Goal: Complete application form

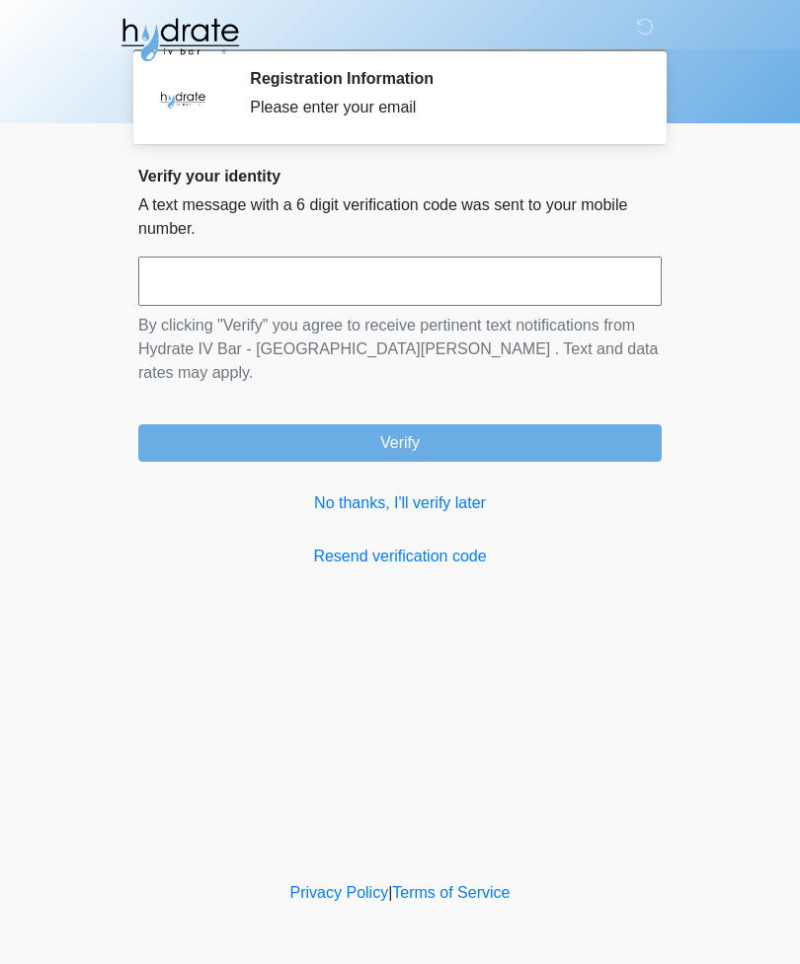
click at [221, 277] on input "text" at bounding box center [399, 281] width 523 height 49
type input "******"
click at [454, 432] on button "Verify" at bounding box center [399, 443] width 523 height 38
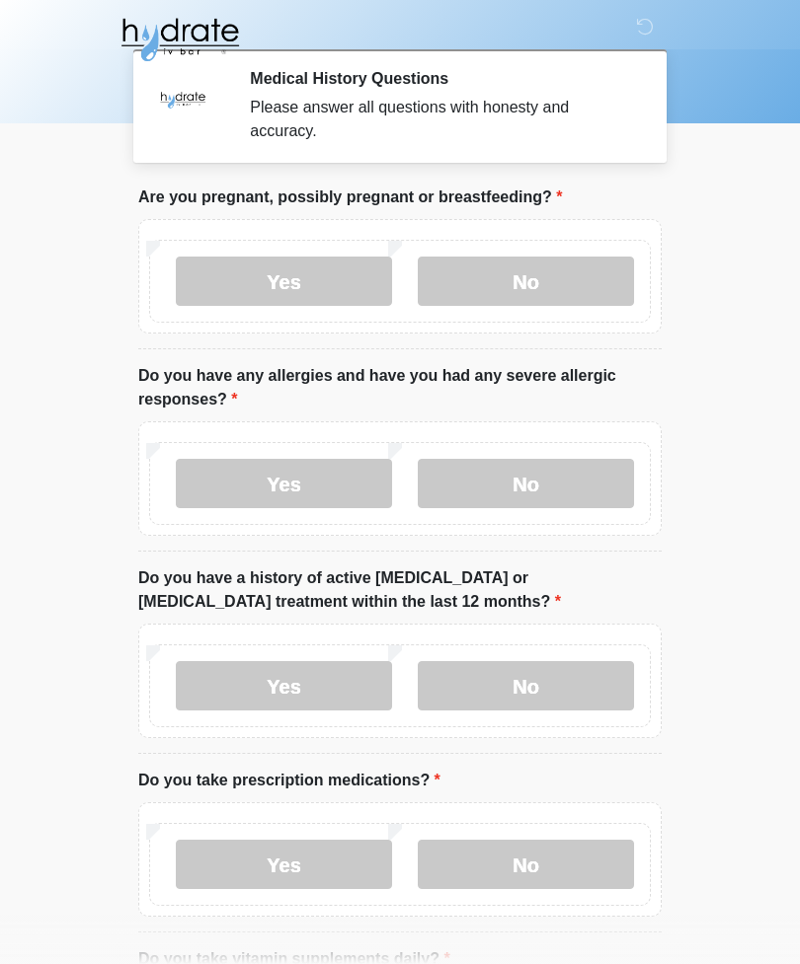
click at [546, 289] on label "No" at bounding box center [526, 281] width 216 height 49
click at [536, 497] on label "No" at bounding box center [526, 483] width 216 height 49
click at [324, 872] on label "Yes" at bounding box center [284, 864] width 216 height 49
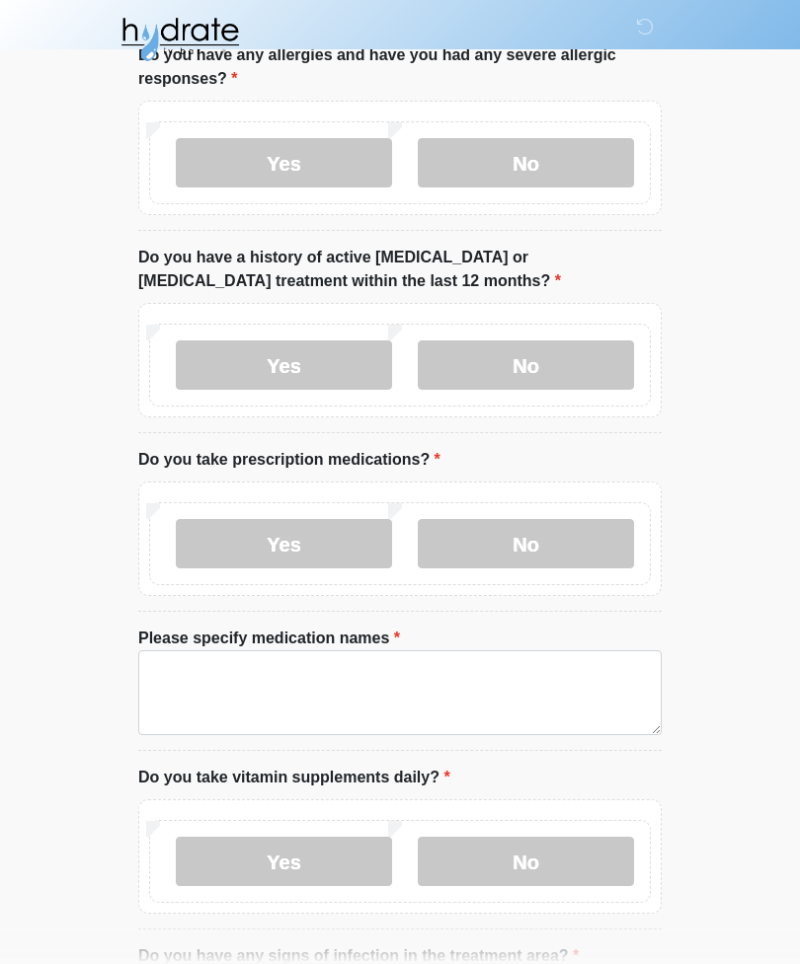
click at [649, 483] on div "Yes No" at bounding box center [399, 540] width 523 height 115
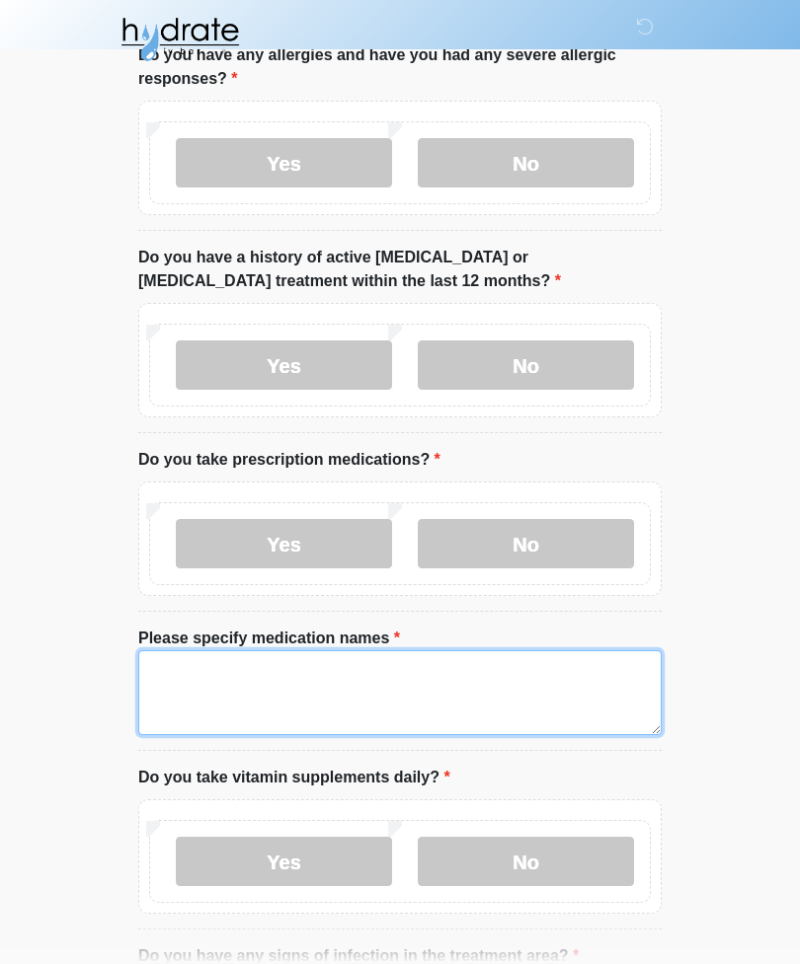
click at [247, 692] on textarea "Please specify medication names" at bounding box center [399, 693] width 523 height 85
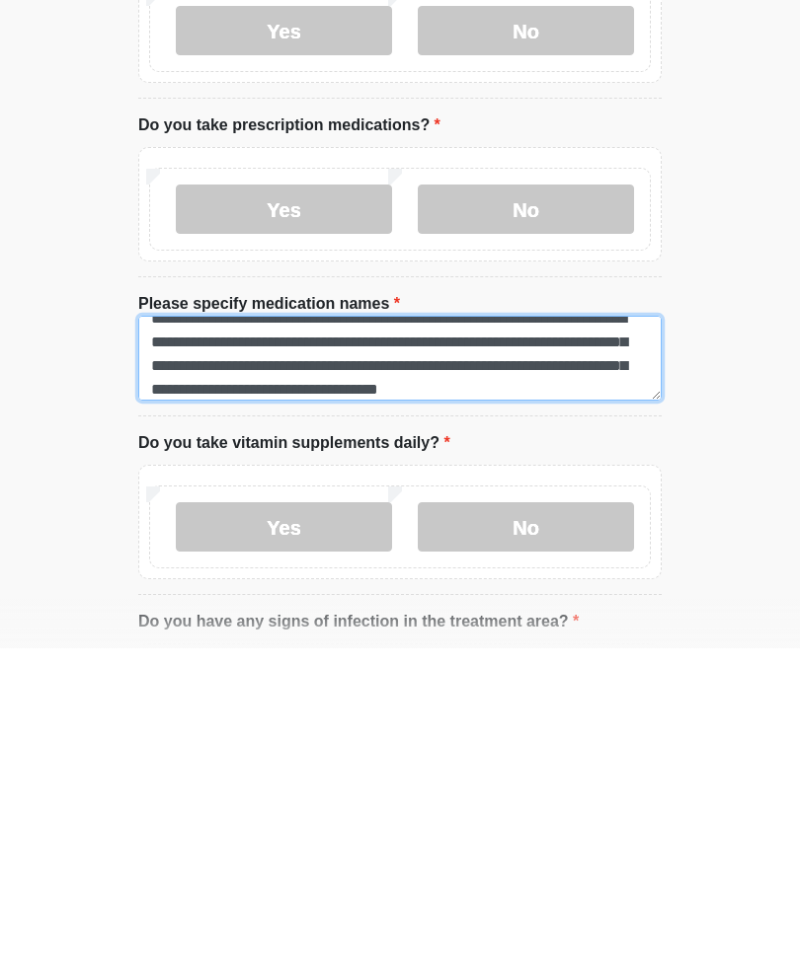
scroll to position [47, 0]
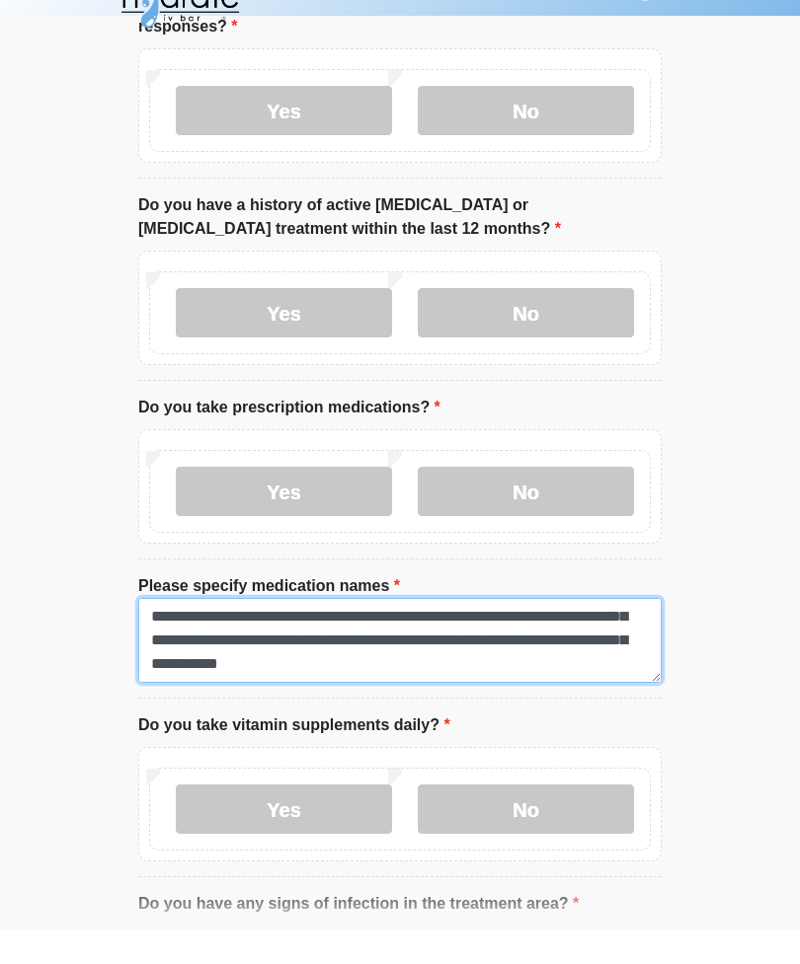
type textarea "**********"
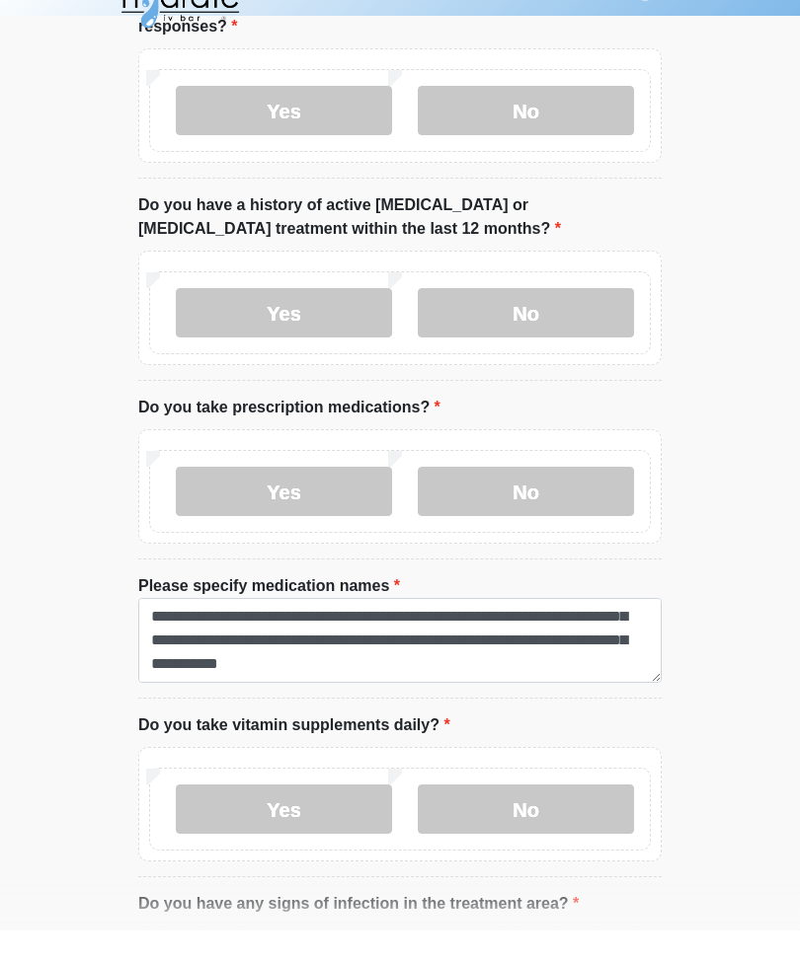
click at [533, 328] on label "No" at bounding box center [526, 346] width 216 height 49
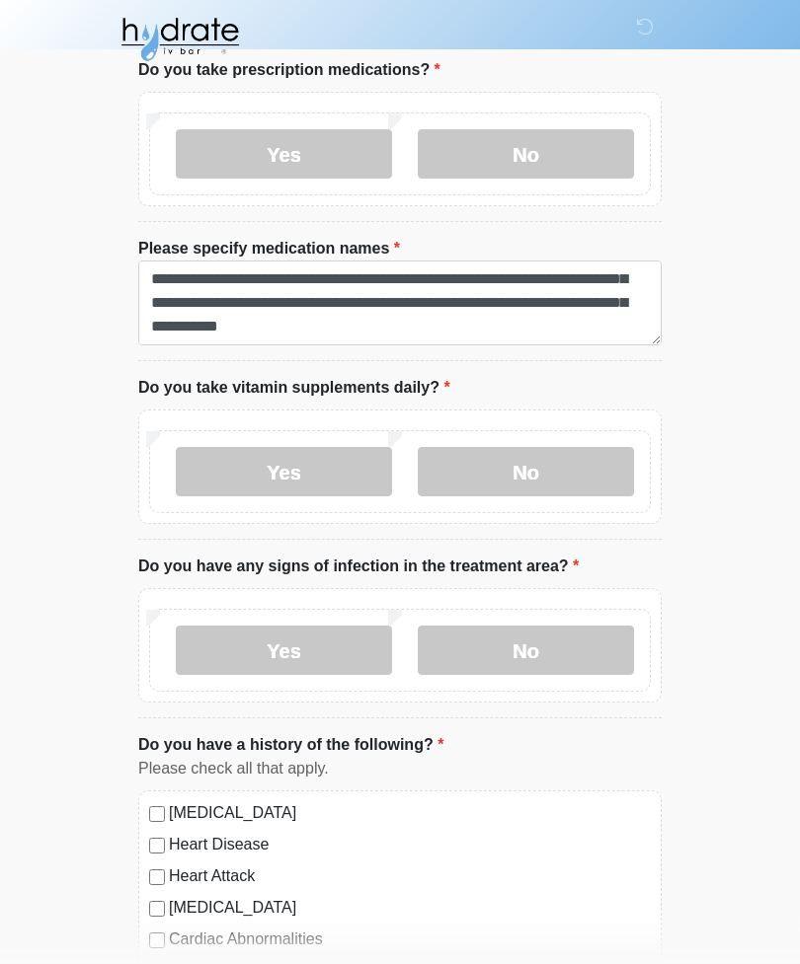
scroll to position [715, 0]
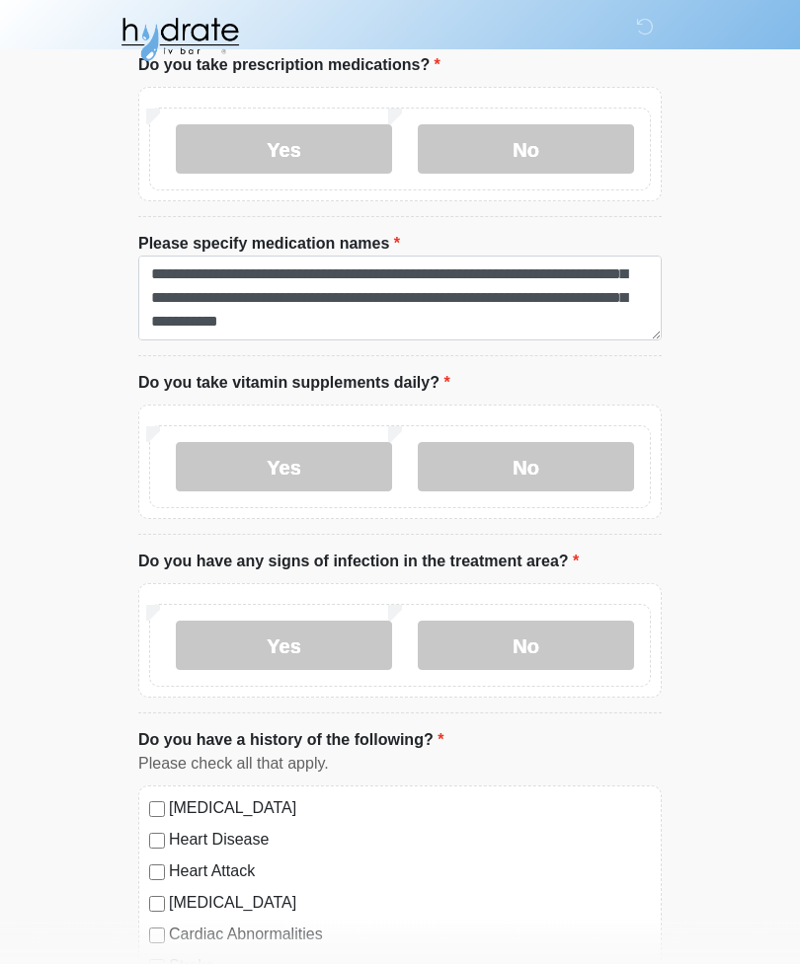
click at [295, 481] on label "Yes" at bounding box center [284, 467] width 216 height 49
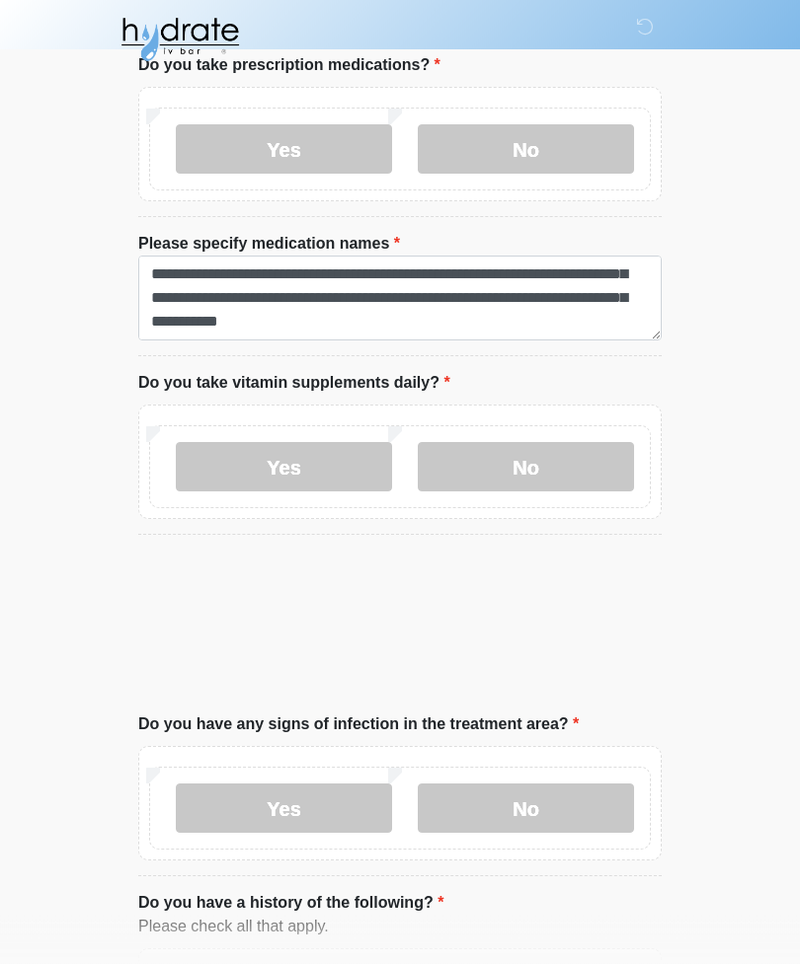
scroll to position [716, 0]
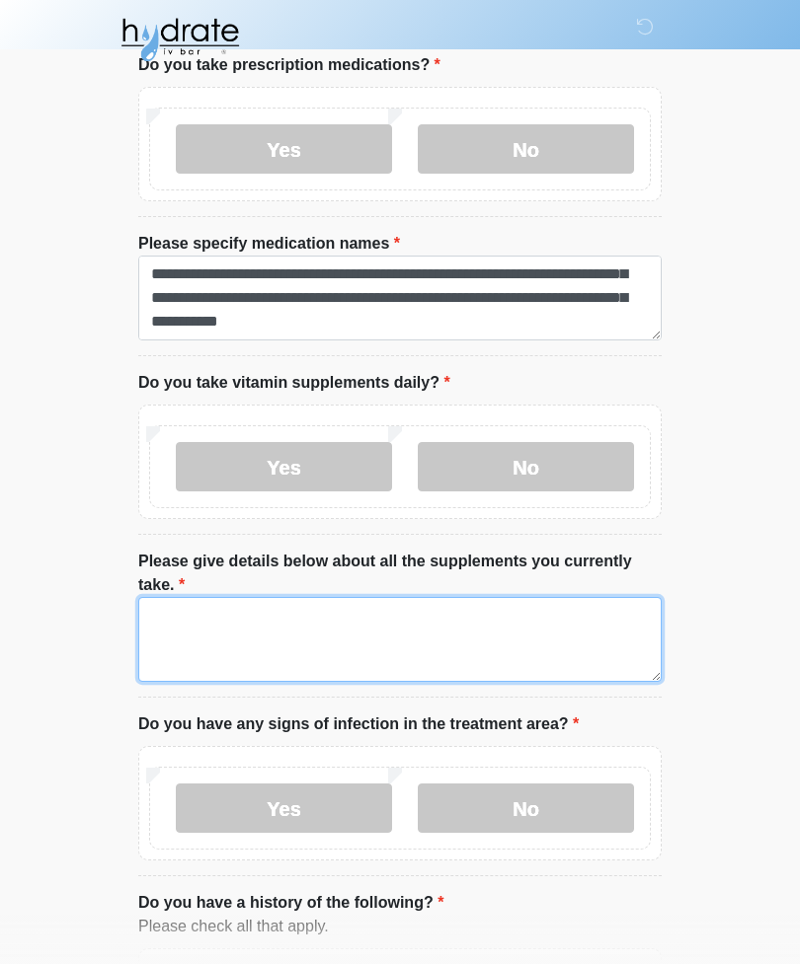
click at [443, 666] on textarea "Please give details below about all the supplements you currently take." at bounding box center [399, 639] width 523 height 85
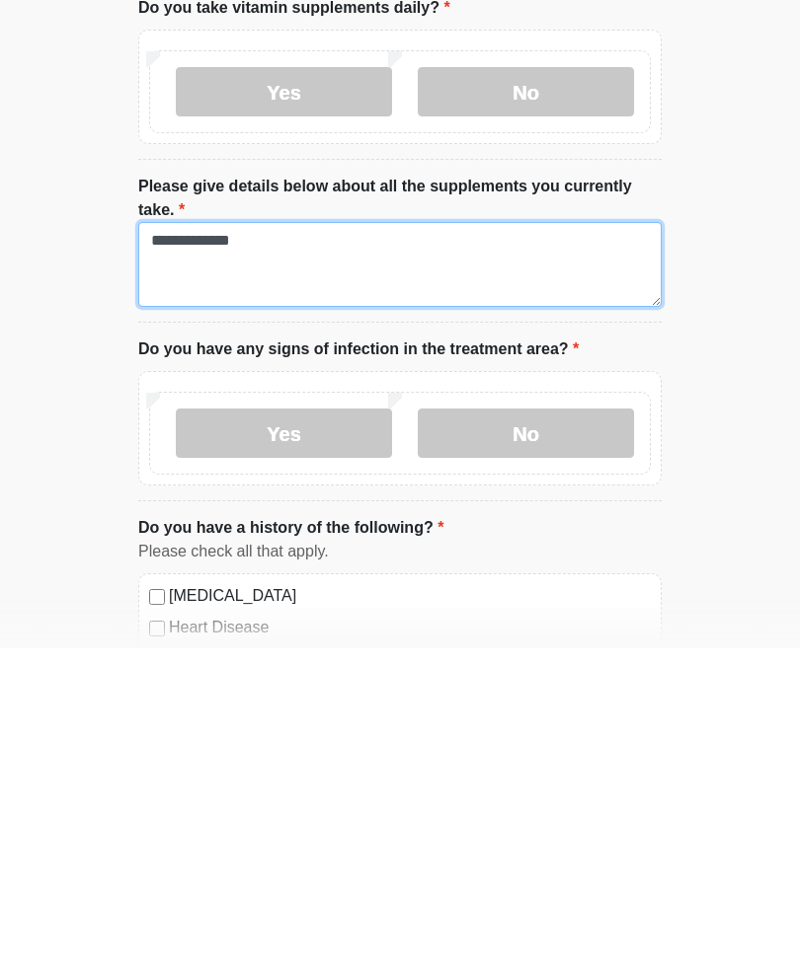
scroll to position [782, 0]
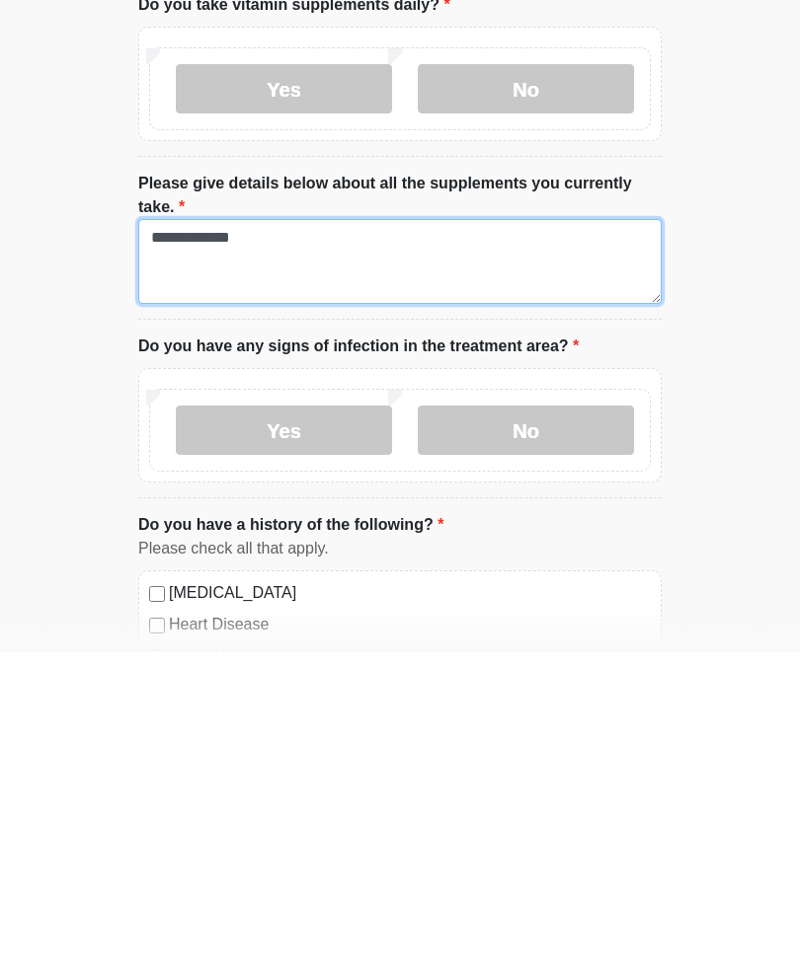
type textarea "**********"
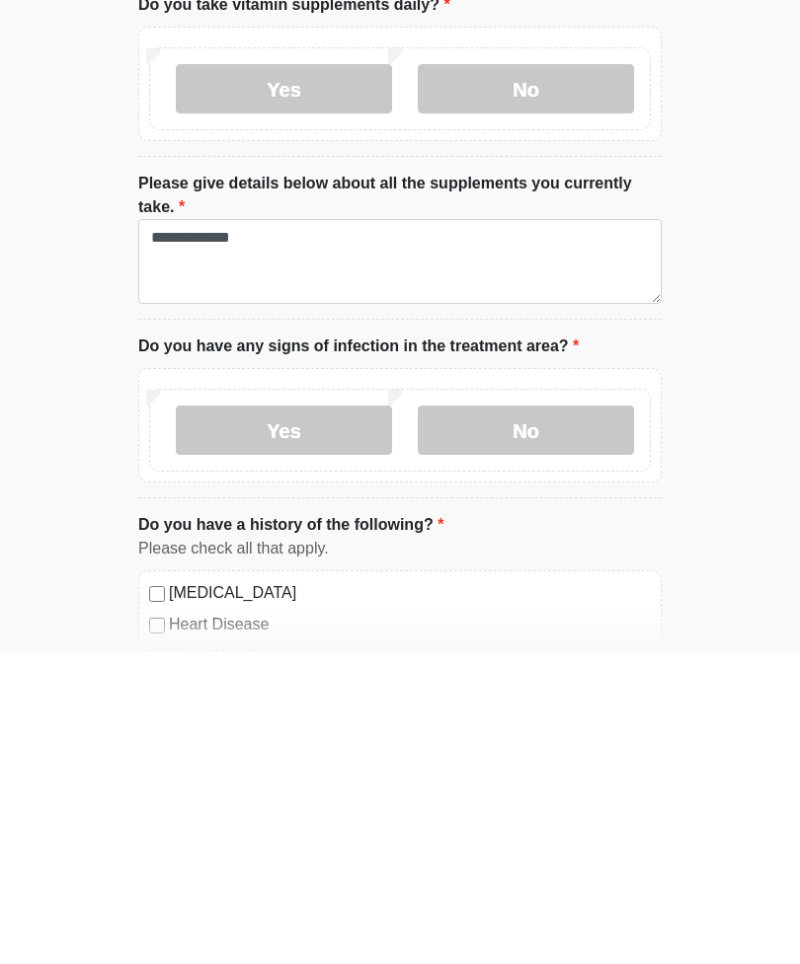
click at [559, 718] on label "No" at bounding box center [526, 742] width 216 height 49
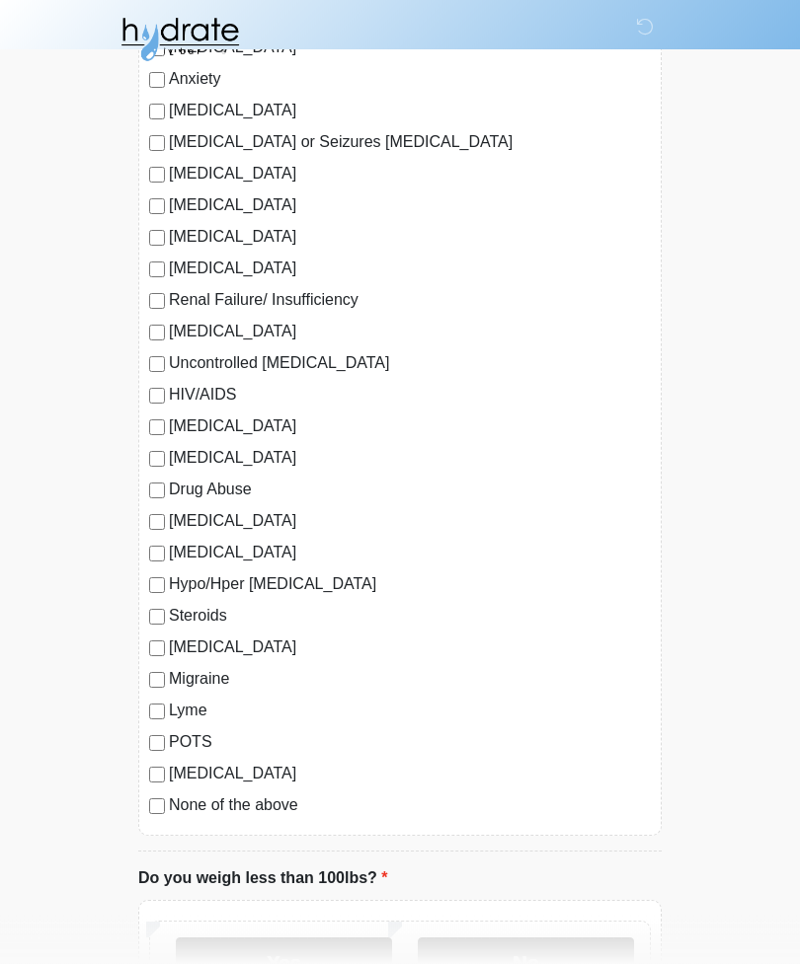
scroll to position [1899, 0]
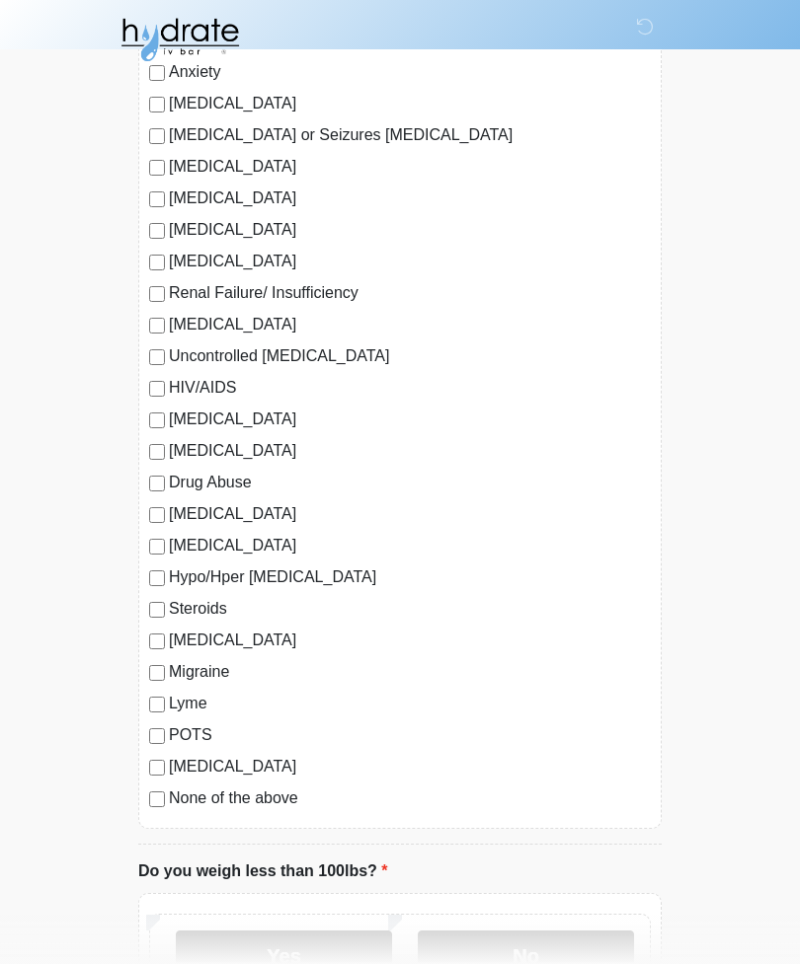
click at [143, 653] on div "[MEDICAL_DATA] Heart Disease Heart Attack [MEDICAL_DATA] Cardiac Abnormalities …" at bounding box center [399, 297] width 523 height 1064
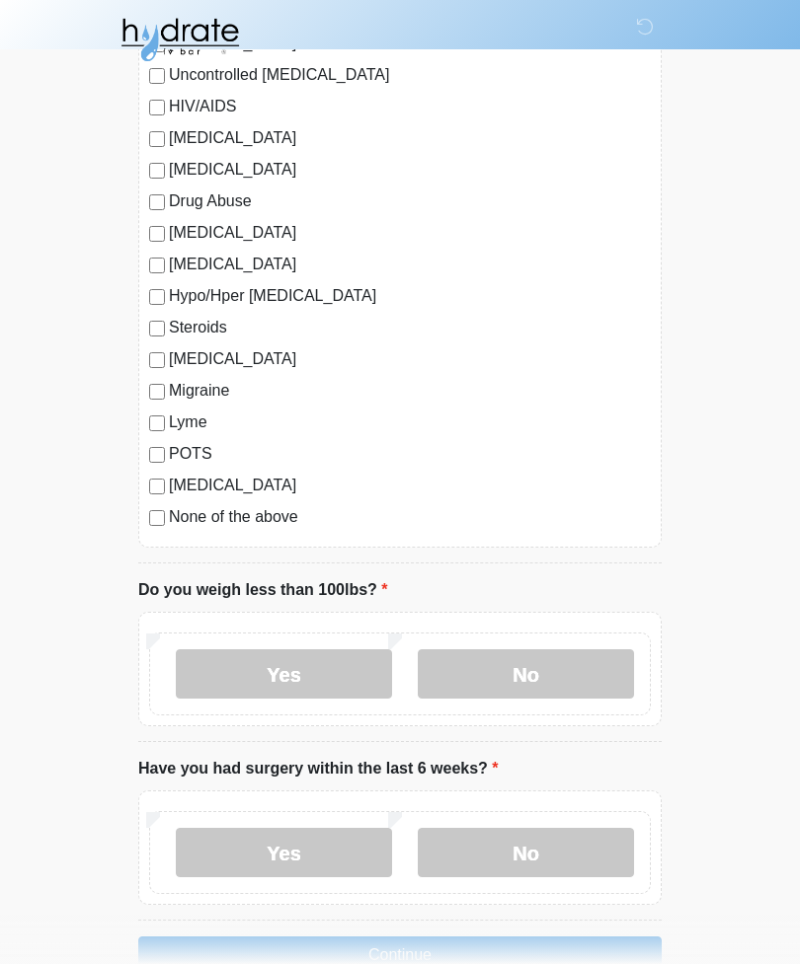
scroll to position [2186, 0]
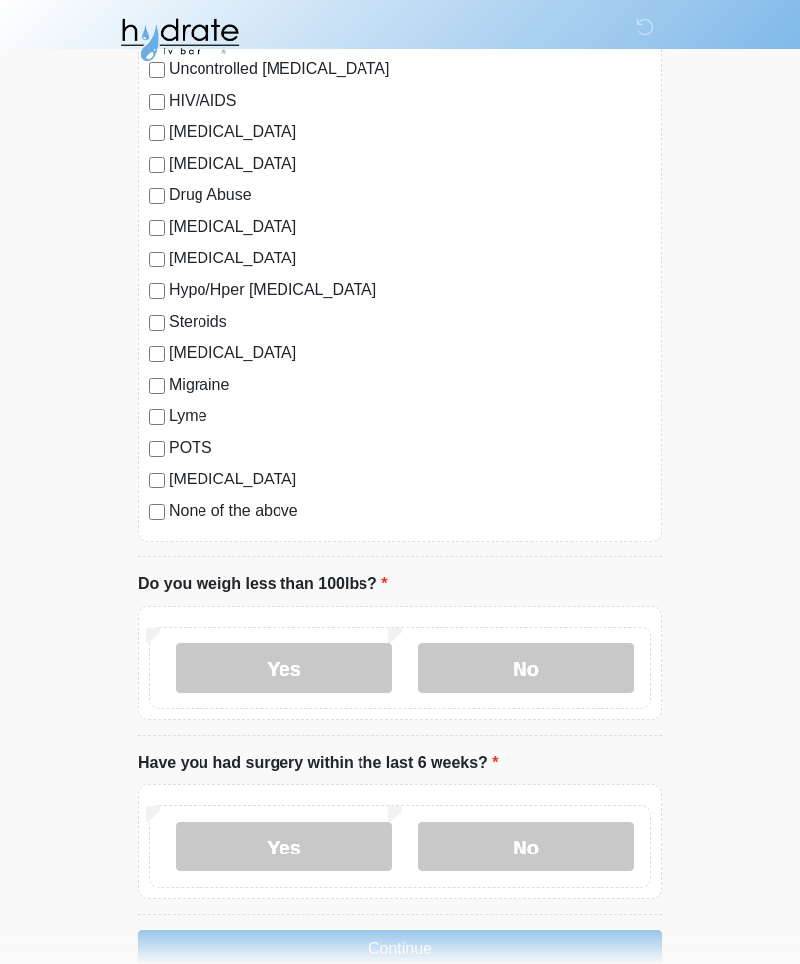
click at [544, 687] on label "No" at bounding box center [526, 668] width 216 height 49
click at [561, 866] on label "No" at bounding box center [526, 846] width 216 height 49
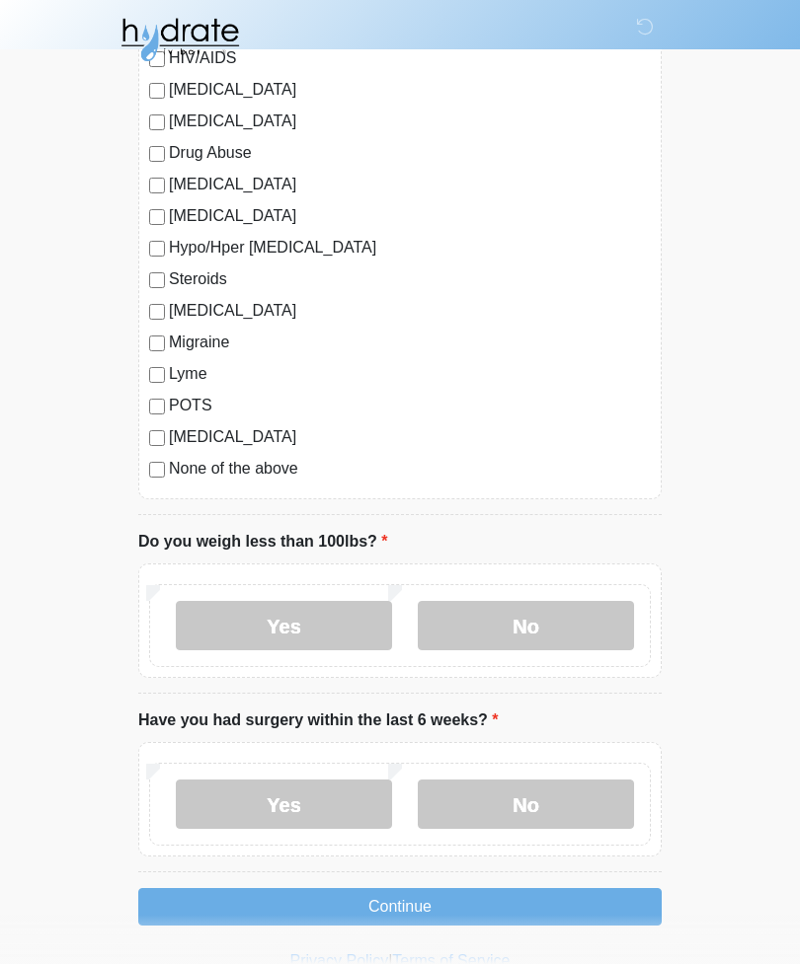
click at [512, 919] on button "Continue" at bounding box center [399, 907] width 523 height 38
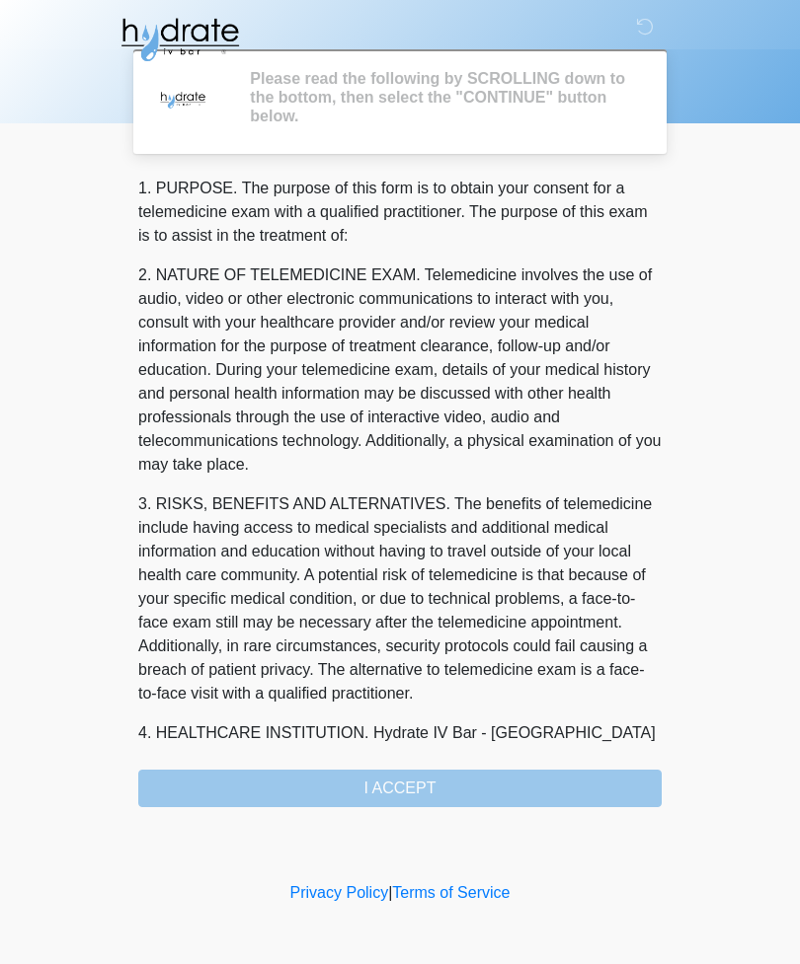
scroll to position [0, 0]
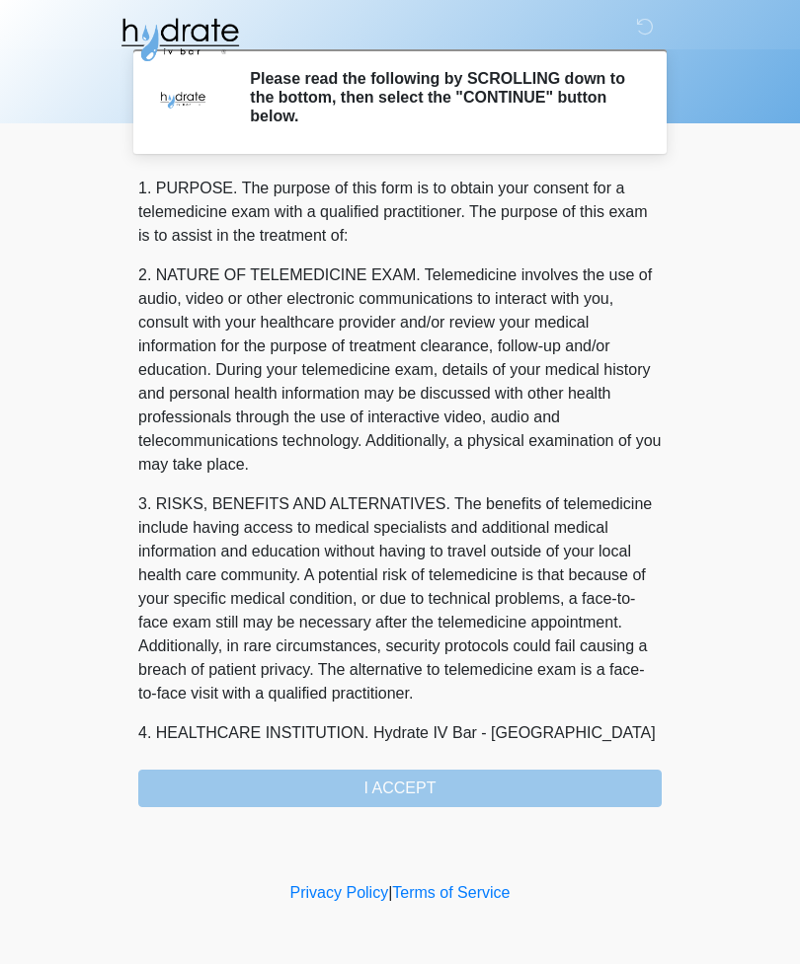
click at [406, 799] on div "1. PURPOSE. The purpose of this form is to obtain your consent for a telemedici…" at bounding box center [399, 492] width 523 height 631
click at [402, 779] on div "1. PURPOSE. The purpose of this form is to obtain your consent for a telemedici…" at bounding box center [399, 492] width 523 height 631
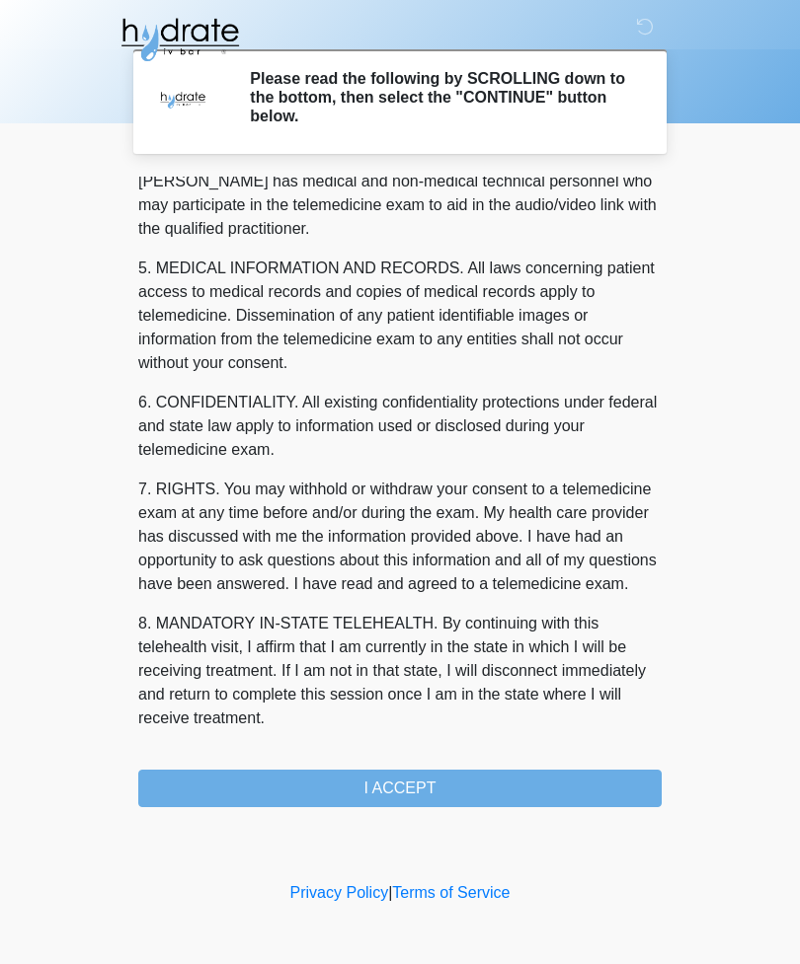
scroll to position [599, 0]
click at [452, 803] on button "I ACCEPT" at bounding box center [399, 789] width 523 height 38
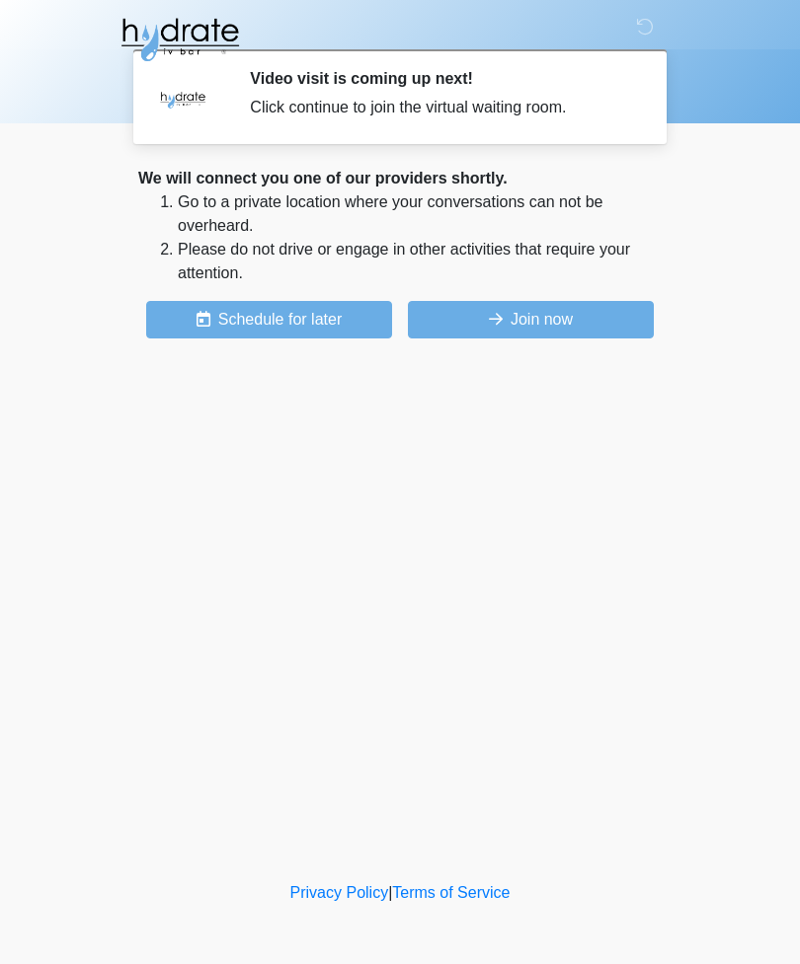
click at [538, 329] on button "Join now" at bounding box center [531, 320] width 246 height 38
